Goal: Information Seeking & Learning: Learn about a topic

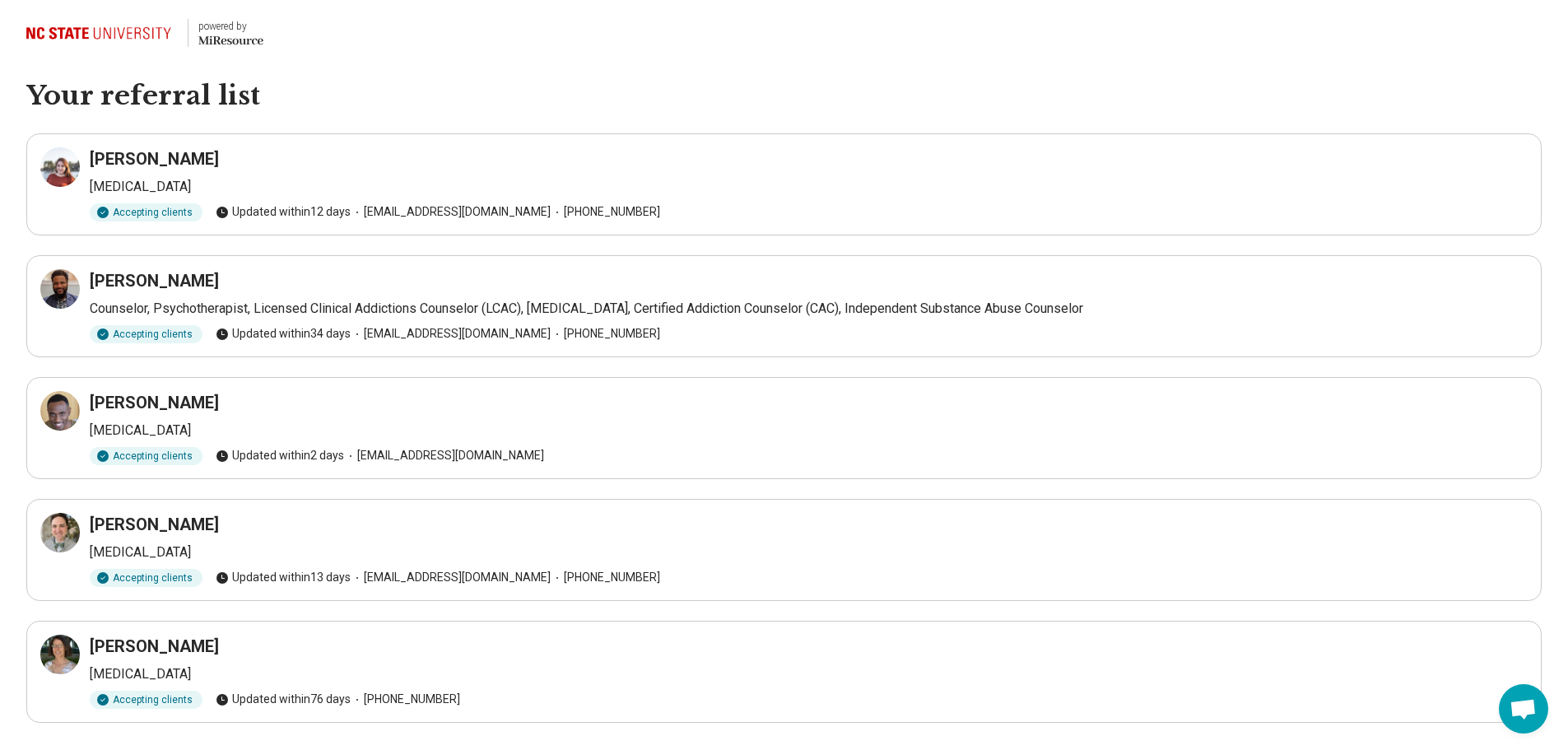
scroll to position [39, 0]
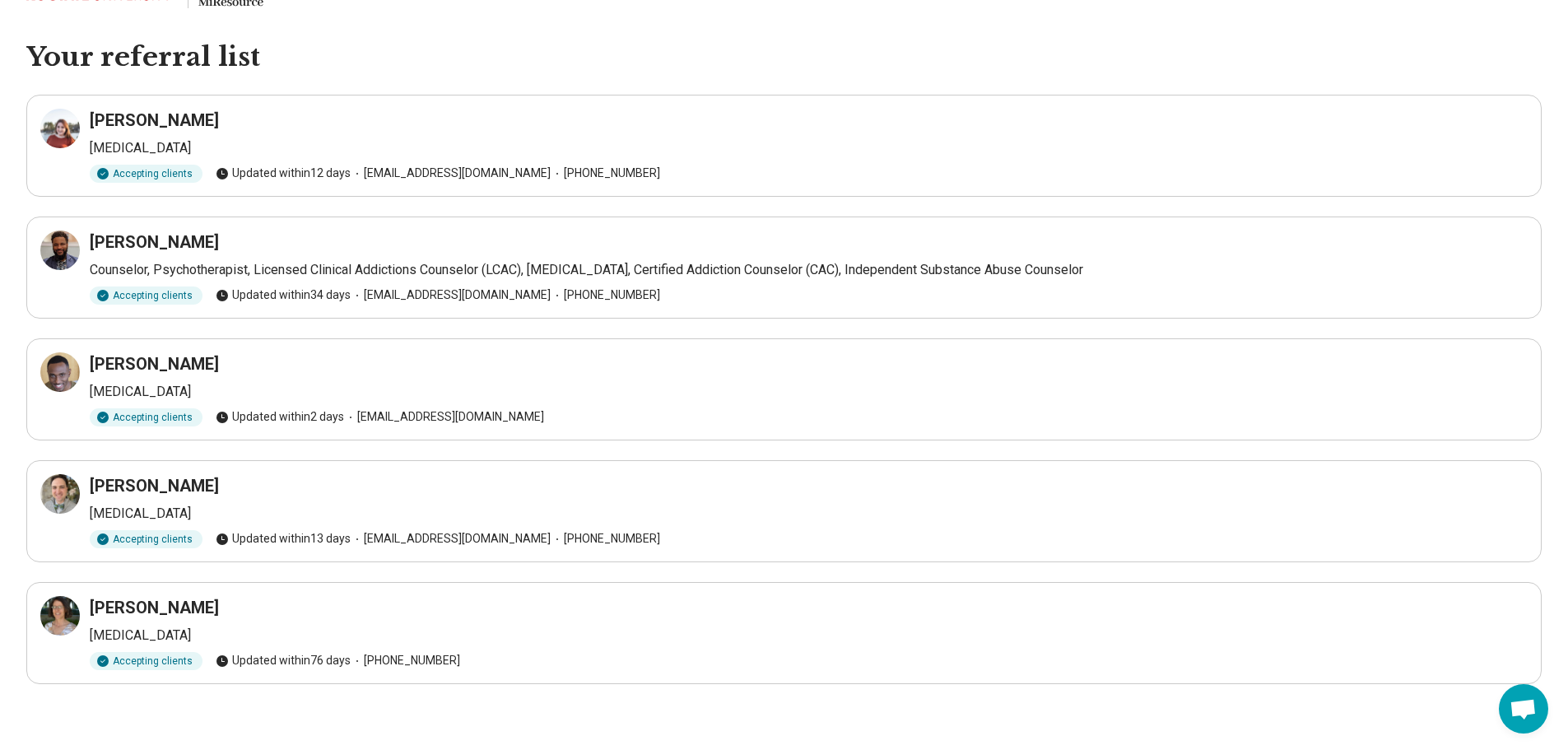
click at [498, 395] on p "[MEDICAL_DATA]" at bounding box center [809, 392] width 1438 height 20
click at [59, 375] on icon at bounding box center [60, 372] width 20 height 20
click at [59, 247] on icon at bounding box center [60, 250] width 20 height 20
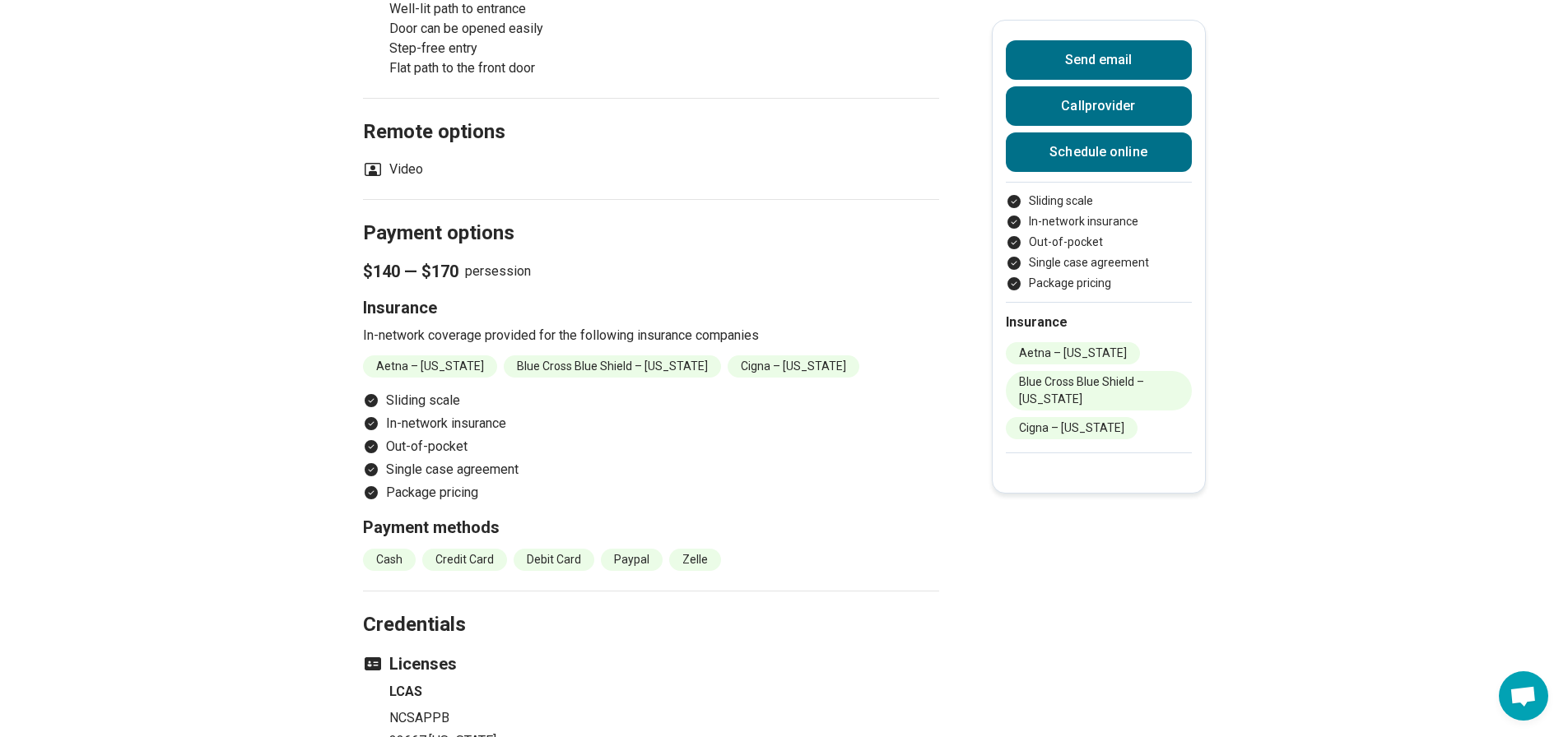
scroll to position [1959, 0]
